Goal: Transaction & Acquisition: Purchase product/service

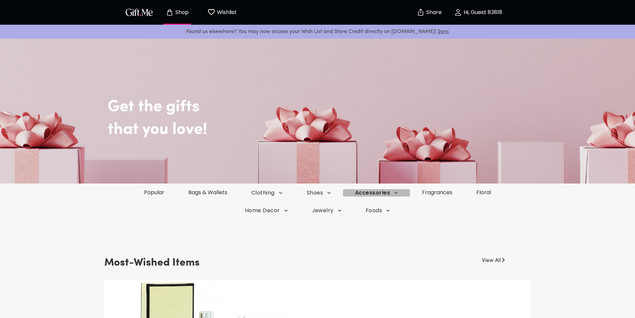
click at [395, 193] on icon "button" at bounding box center [396, 192] width 7 height 7
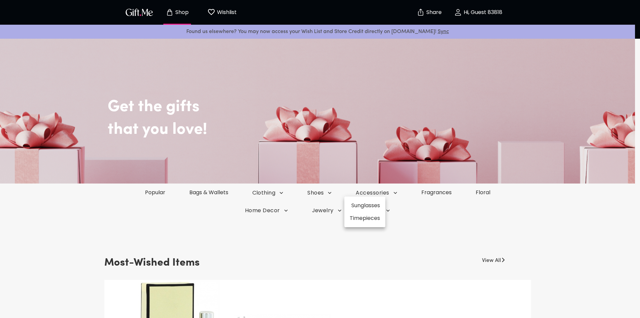
click at [460, 205] on div at bounding box center [320, 159] width 640 height 318
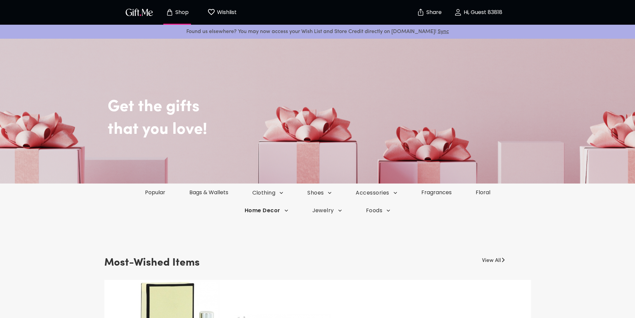
click at [281, 211] on span "Home Decor" at bounding box center [267, 210] width 44 height 7
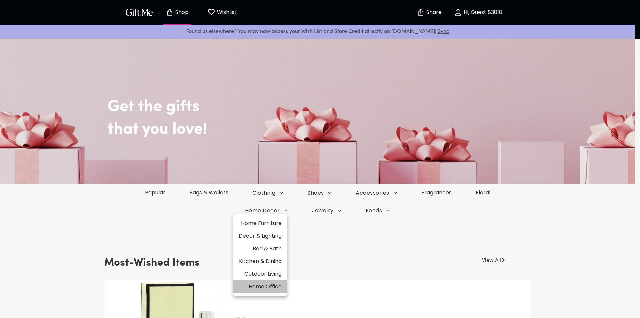
click at [269, 288] on li "Home Office" at bounding box center [260, 286] width 54 height 13
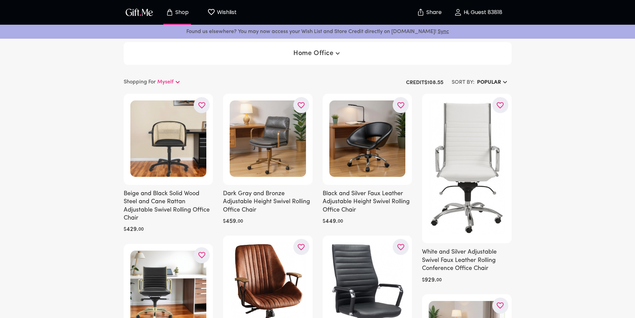
click at [164, 79] on p "Myself" at bounding box center [165, 82] width 16 height 8
click at [165, 79] on p "Myself" at bounding box center [165, 82] width 16 height 8
click at [495, 81] on h6 "Popular" at bounding box center [489, 82] width 24 height 8
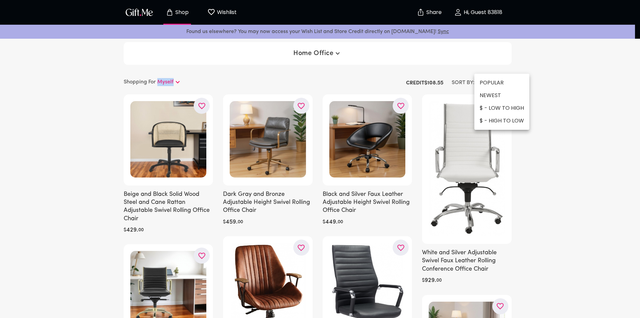
click at [499, 117] on li "$ - HIGH TO LOW" at bounding box center [502, 120] width 55 height 13
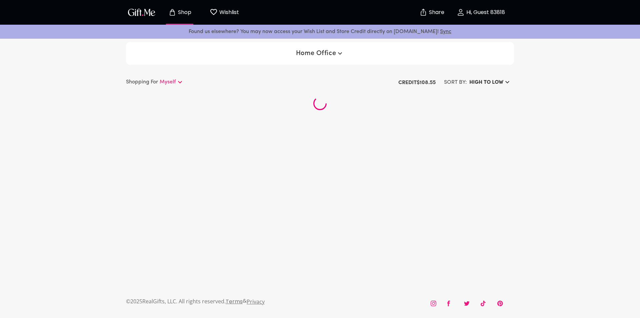
click at [550, 108] on div "Shopping For Myself SORT BY: HIGH TO LOW Credit $ 108.55" at bounding box center [320, 97] width 630 height 42
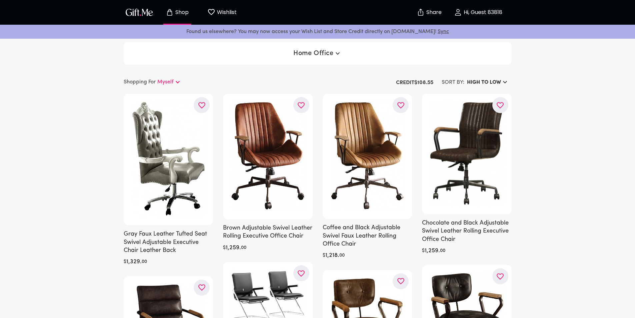
click at [494, 80] on h6 "HIGH TO LOW" at bounding box center [484, 82] width 34 height 8
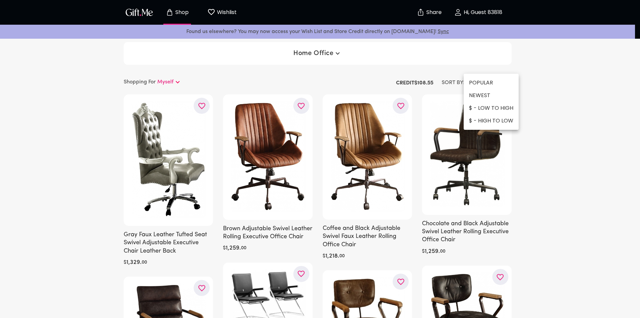
click at [488, 109] on li "$ - LOW TO HIGH" at bounding box center [491, 108] width 55 height 13
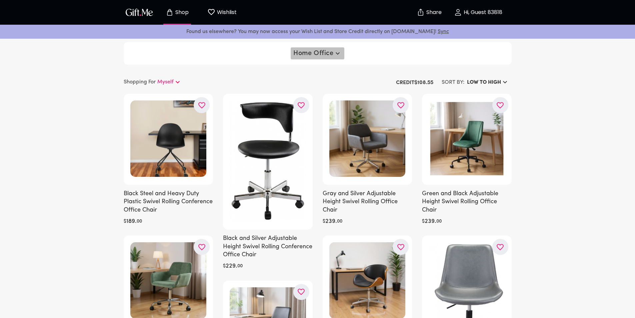
click at [314, 56] on span "Home Office" at bounding box center [318, 53] width 48 height 8
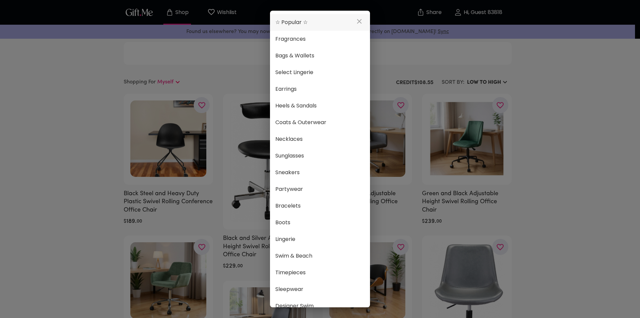
click at [327, 21] on span "☆ Popular ☆" at bounding box center [319, 22] width 89 height 9
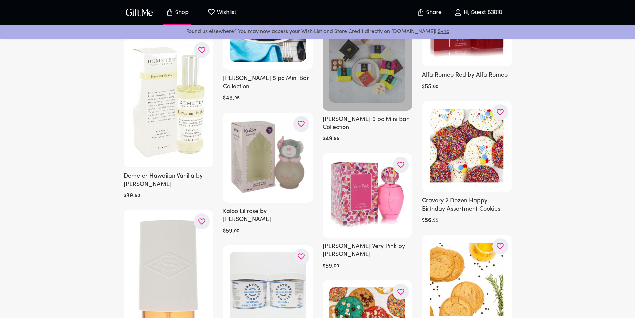
scroll to position [334, 0]
